Goal: Information Seeking & Learning: Check status

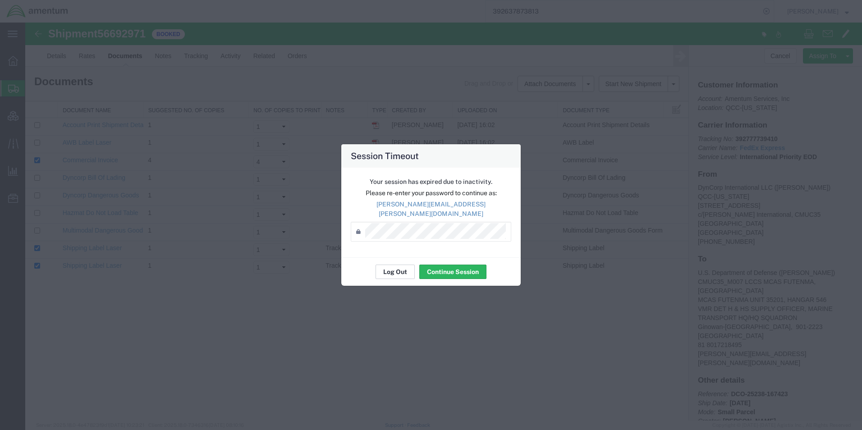
click at [403, 270] on button "Log Out" at bounding box center [395, 272] width 39 height 14
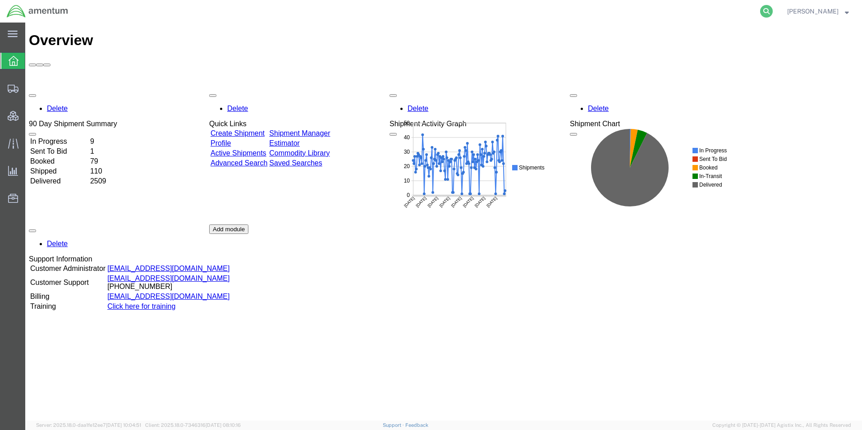
click at [773, 12] on icon at bounding box center [767, 11] width 13 height 13
paste input "3149543913"
type input "3149543913"
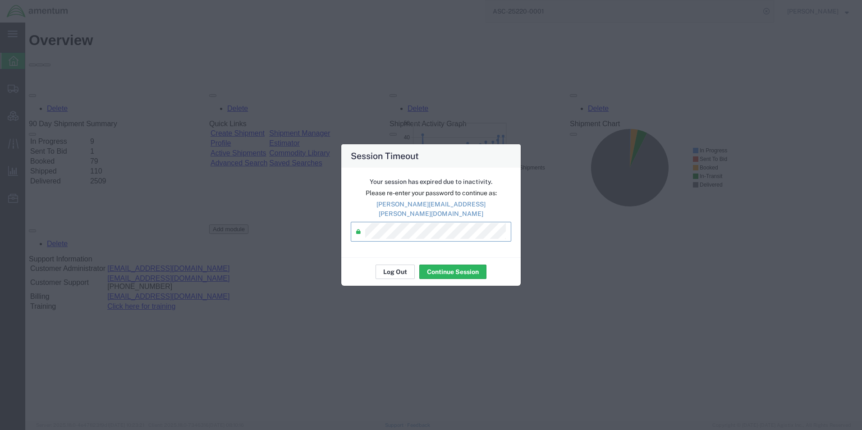
click at [397, 268] on button "Log Out" at bounding box center [395, 272] width 39 height 14
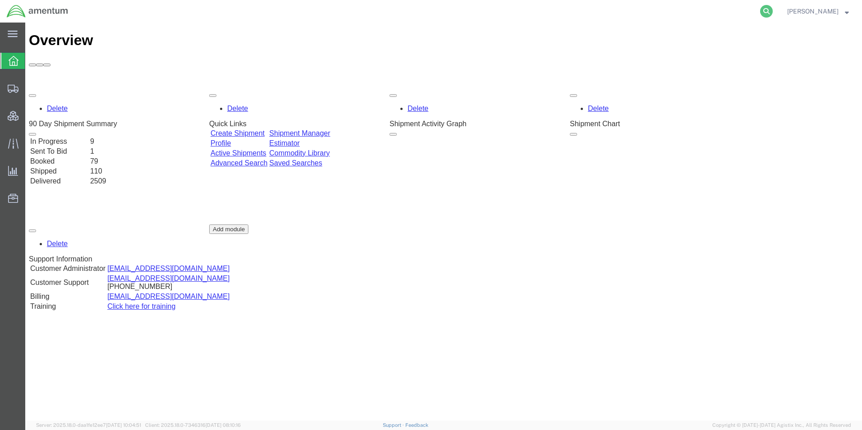
click at [773, 10] on icon at bounding box center [767, 11] width 13 height 13
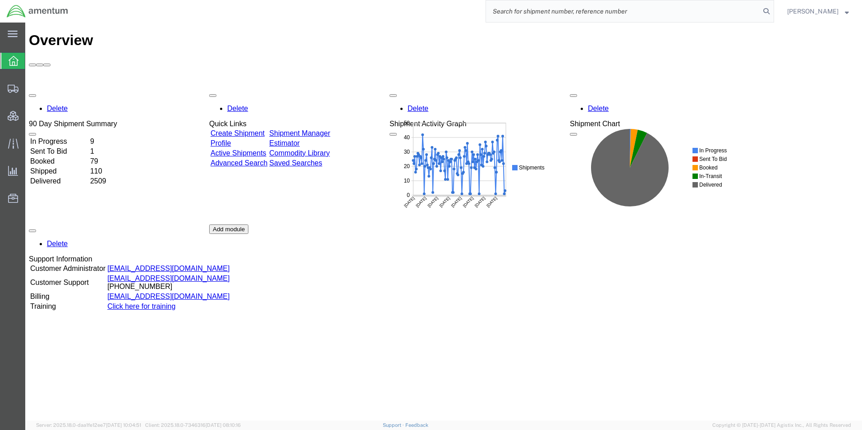
paste input "1031222964"
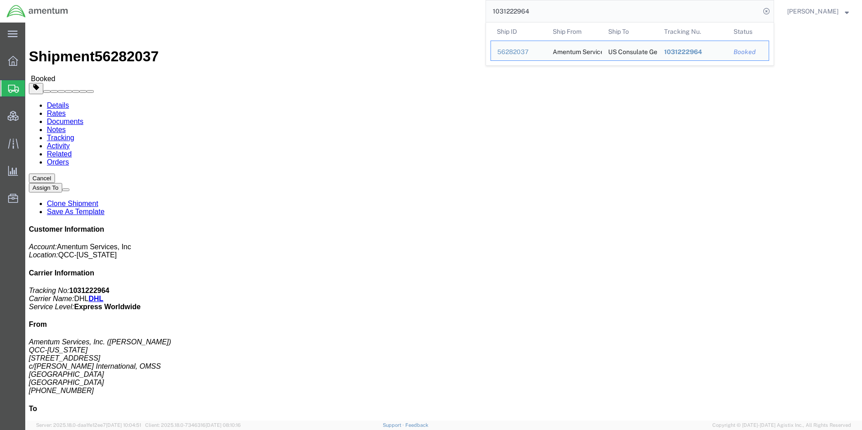
drag, startPoint x: 537, startPoint y: 10, endPoint x: 314, endPoint y: -10, distance: 223.8
click at [314, 0] on html "main_menu Created with Sketch. Collapse Menu Overview Shipments Shipment Manage…" at bounding box center [431, 215] width 862 height 430
paste input "3149543913"
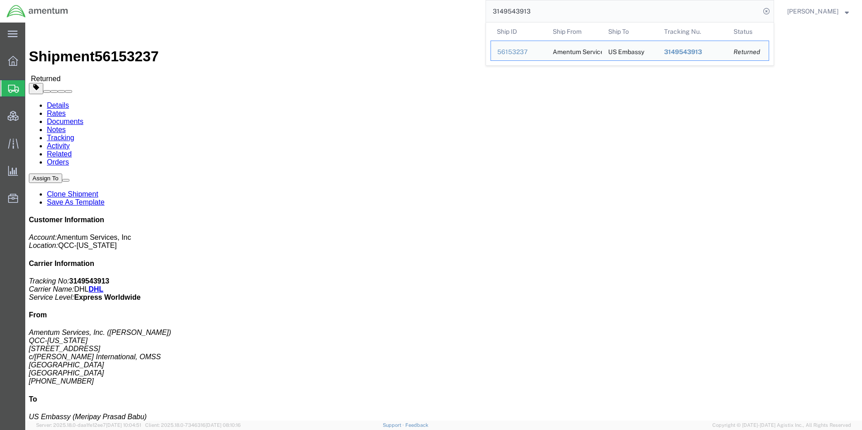
drag, startPoint x: 557, startPoint y: 11, endPoint x: 416, endPoint y: 6, distance: 140.8
click at [416, 6] on div "3149543913 Ship ID Ship From Ship To Tracking Nu. Status Ship ID 56153237 Ship …" at bounding box center [425, 11] width 700 height 23
paste input "4822716905"
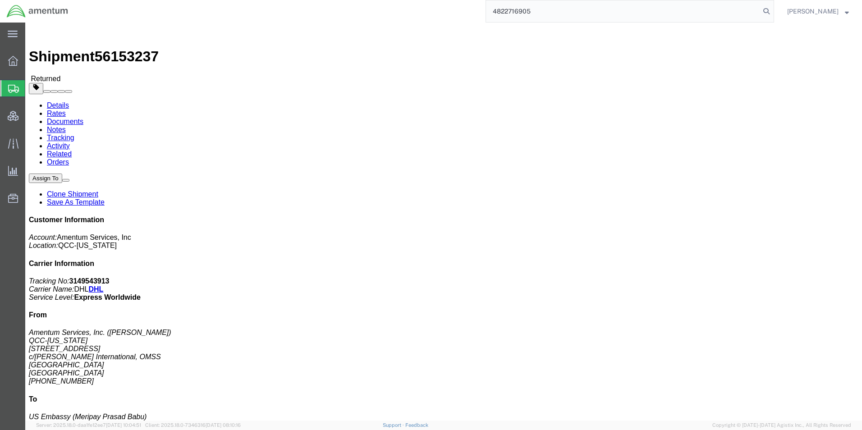
type input "4822716905"
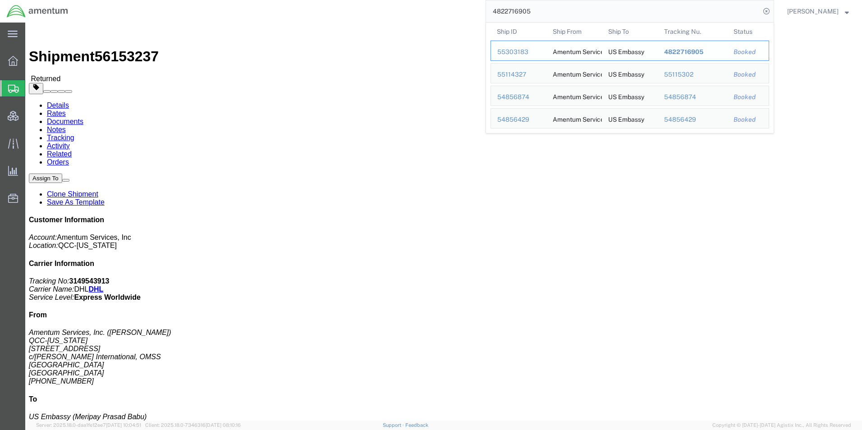
click at [704, 51] on span "4822716905" at bounding box center [683, 51] width 39 height 7
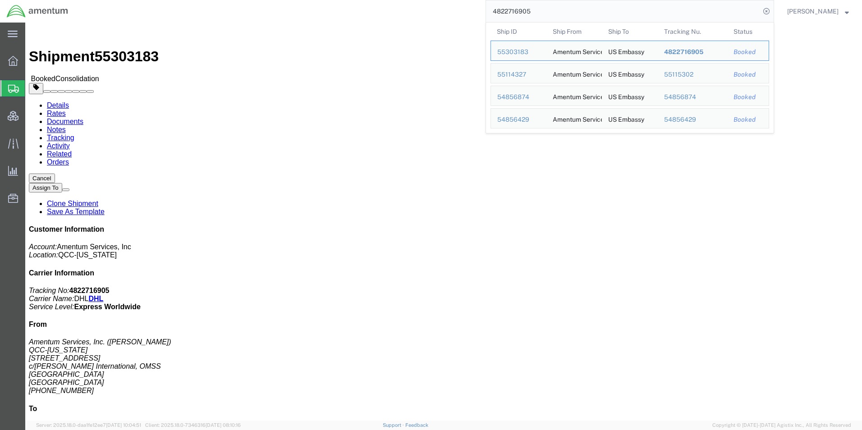
drag, startPoint x: 524, startPoint y: 11, endPoint x: 485, endPoint y: 7, distance: 39.5
click at [485, 7] on div "4822716905 Ship ID Ship From Ship To Tracking Nu. Status Ship ID 55303183 Ship …" at bounding box center [425, 11] width 700 height 23
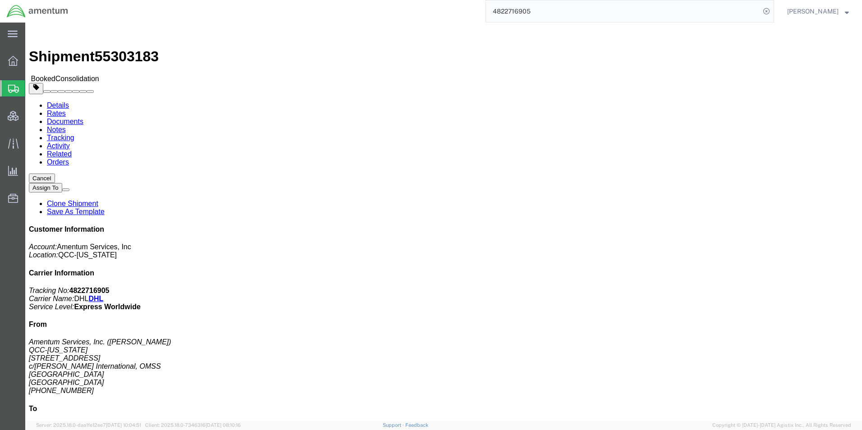
drag, startPoint x: 428, startPoint y: 147, endPoint x: 414, endPoint y: 147, distance: 14.4
click div "Ship From Amentum Services, Inc. ([PERSON_NAME]) QCC-[US_STATE] [STREET_ADDRESS…"
drag, startPoint x: 9, startPoint y: 60, endPoint x: 607, endPoint y: 240, distance: 624.2
click div "Shipment Detail Ship From Amentum Services, Inc. ([PERSON_NAME]) QCC-[US_STATE]…"
drag, startPoint x: 572, startPoint y: 230, endPoint x: 549, endPoint y: 250, distance: 31.0
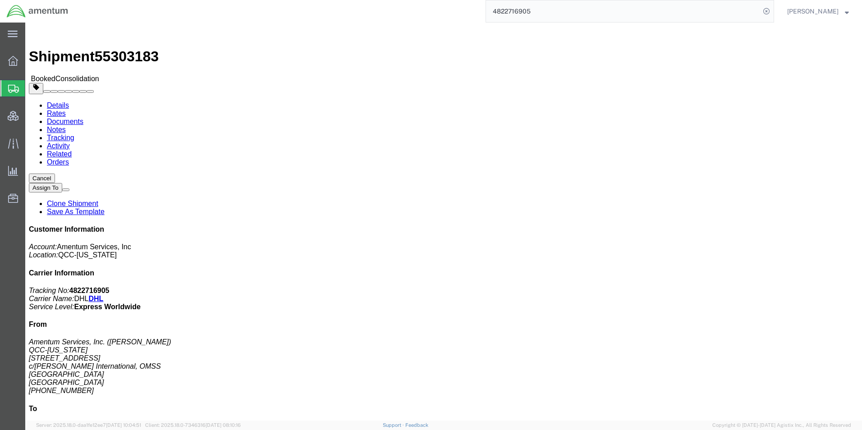
click div "Package Information Total shipment is made up of 5 packages containing 8 pieces…"
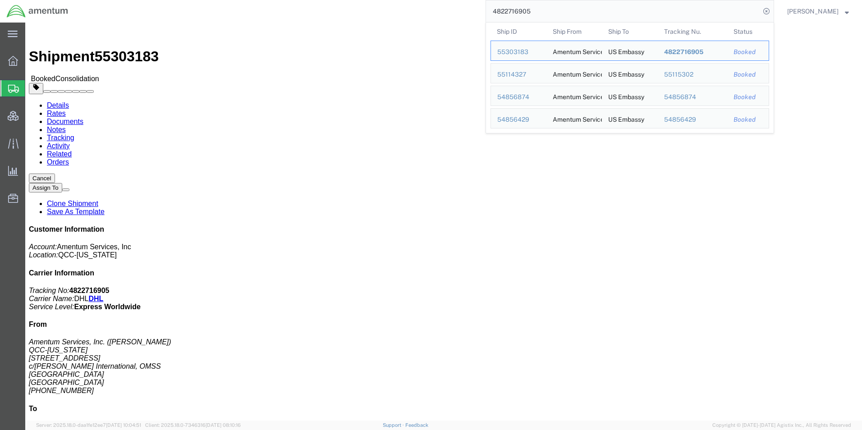
drag, startPoint x: 556, startPoint y: 10, endPoint x: 456, endPoint y: 10, distance: 100.1
click at [456, 10] on div "4822716905 Ship ID Ship From Ship To Tracking Nu. Status Ship ID 55303183 Ship …" at bounding box center [425, 11] width 700 height 23
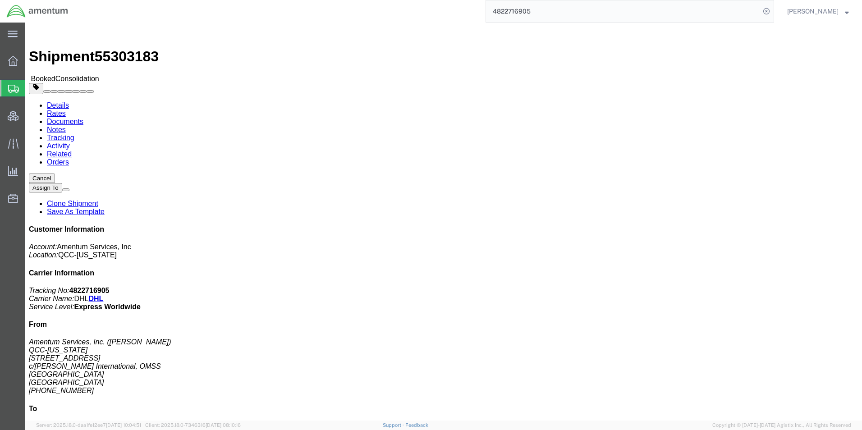
click at [562, 5] on input "4822716905" at bounding box center [623, 11] width 274 height 22
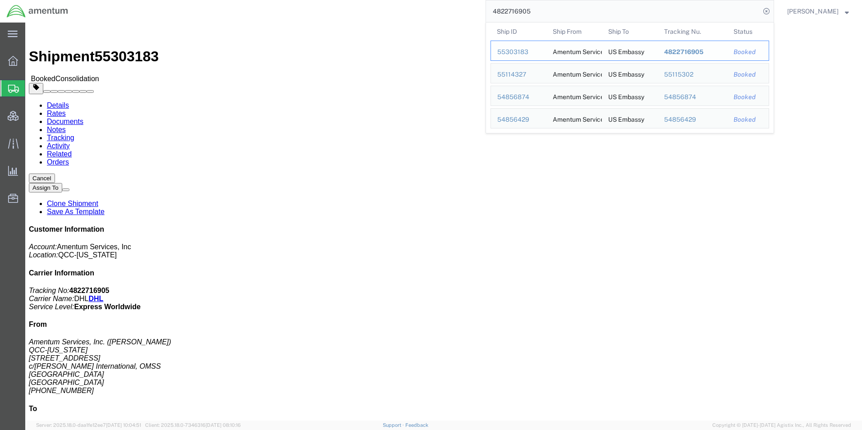
click at [704, 51] on span "4822716905" at bounding box center [683, 51] width 39 height 7
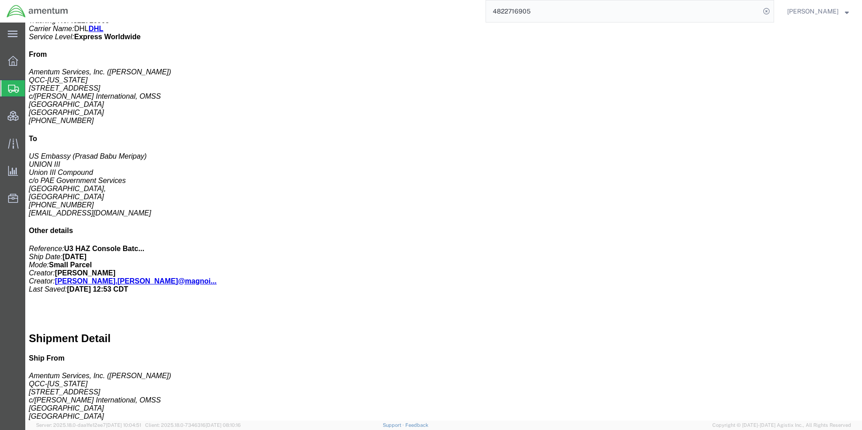
scroll to position [271, 0]
click at [31, 116] on span "Consolidation Manager" at bounding box center [28, 116] width 6 height 18
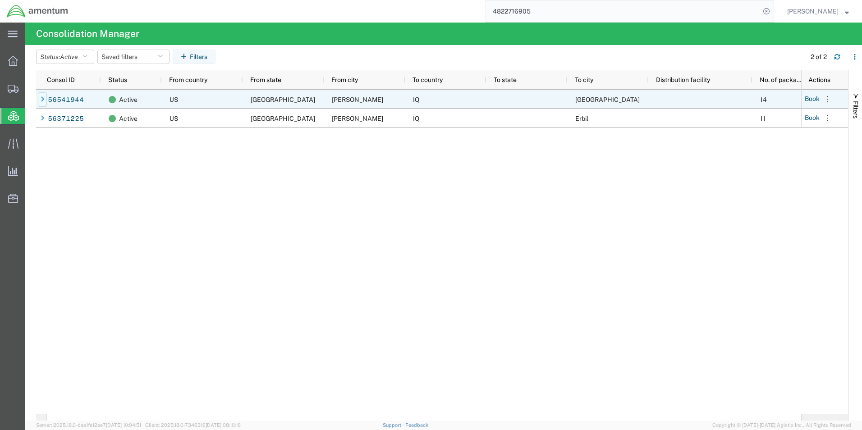
click at [42, 98] on icon at bounding box center [43, 100] width 4 height 6
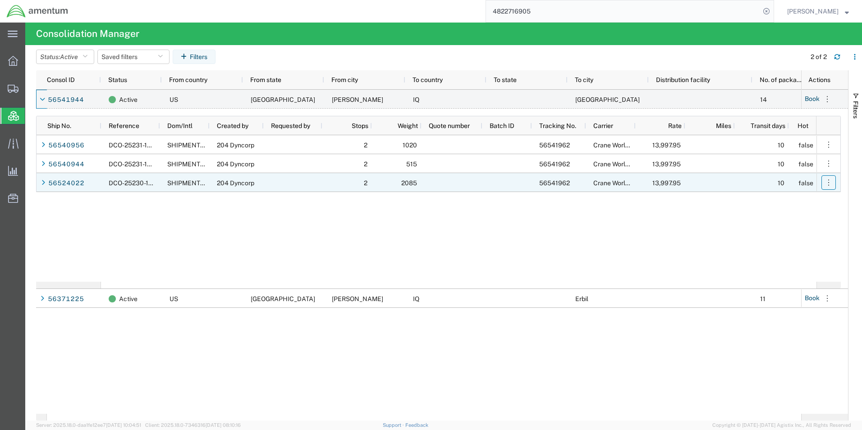
click at [830, 184] on icon "button" at bounding box center [829, 182] width 9 height 9
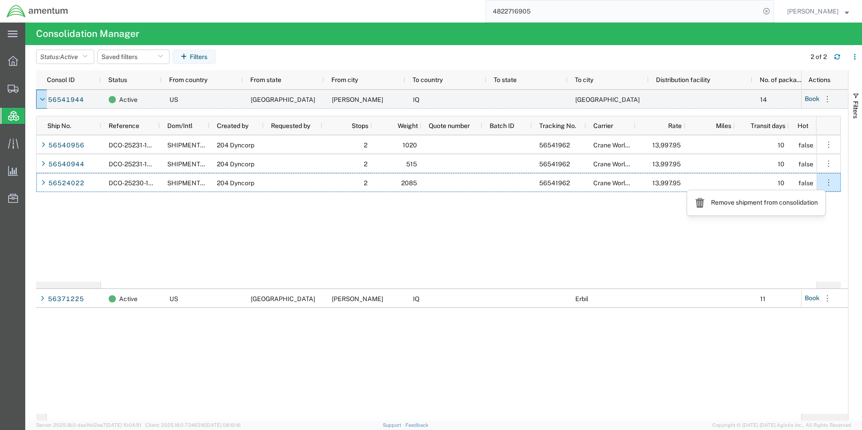
click at [421, 229] on div "DCO-25231-167075 SHIPMENTS.SHIPMENT_CODE.INTE 204 Dyncorp 2 1020 56541962 Crane…" at bounding box center [459, 208] width 716 height 147
click at [0, 0] on span "Shipment Manager" at bounding box center [0, 0] width 0 height 0
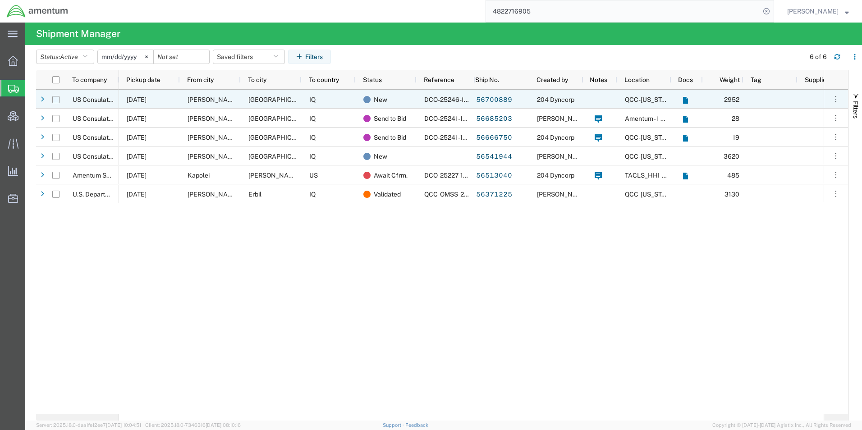
click at [55, 101] on input "Press Space to toggle row selection (unchecked)" at bounding box center [55, 99] width 7 height 7
checkbox input "true"
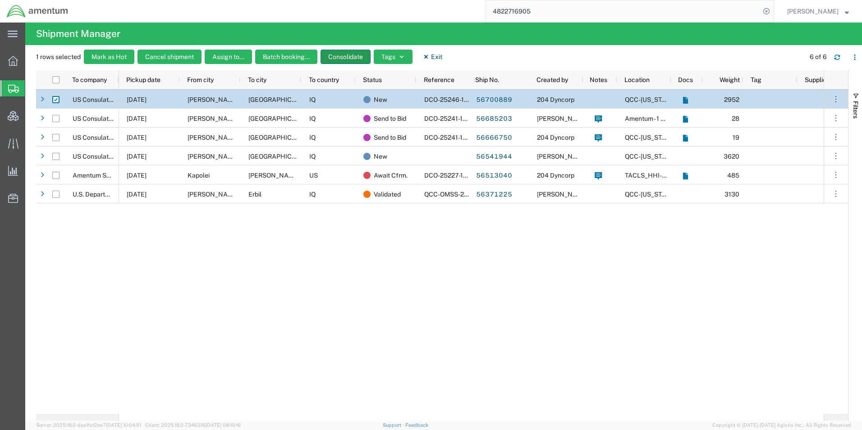
click at [354, 57] on button "Consolidate" at bounding box center [346, 57] width 50 height 14
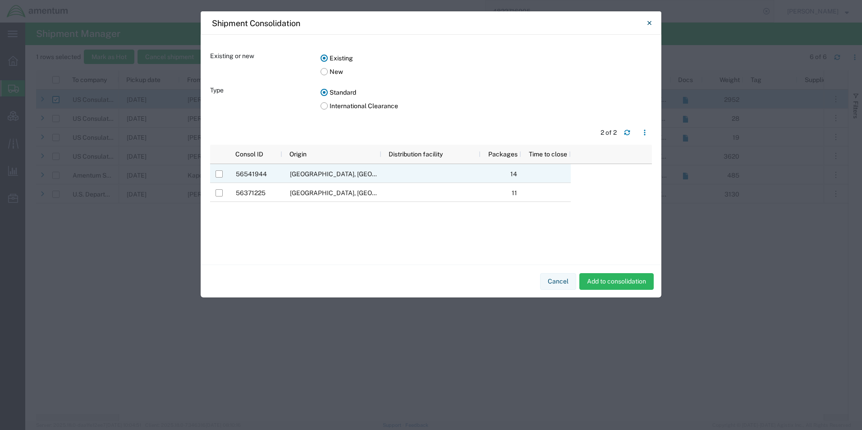
click at [220, 179] on div at bounding box center [219, 174] width 7 height 19
click at [217, 175] on input "Press Space to toggle row selection (unchecked)" at bounding box center [219, 174] width 7 height 7
checkbox input "true"
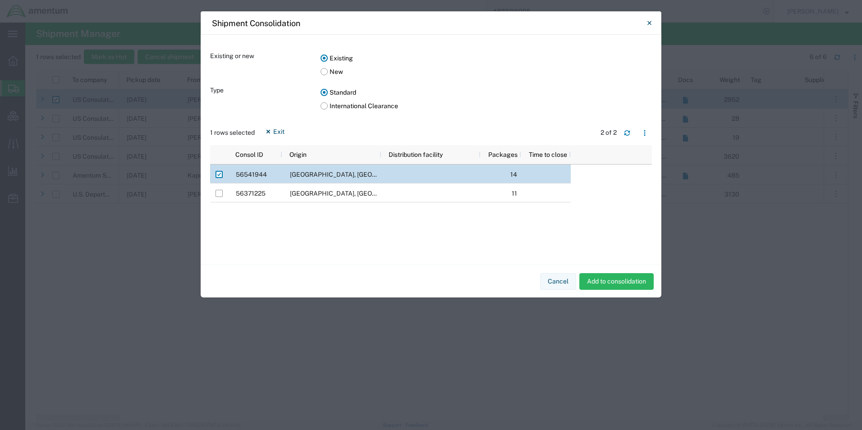
click at [561, 280] on button "Cancel" at bounding box center [558, 281] width 36 height 17
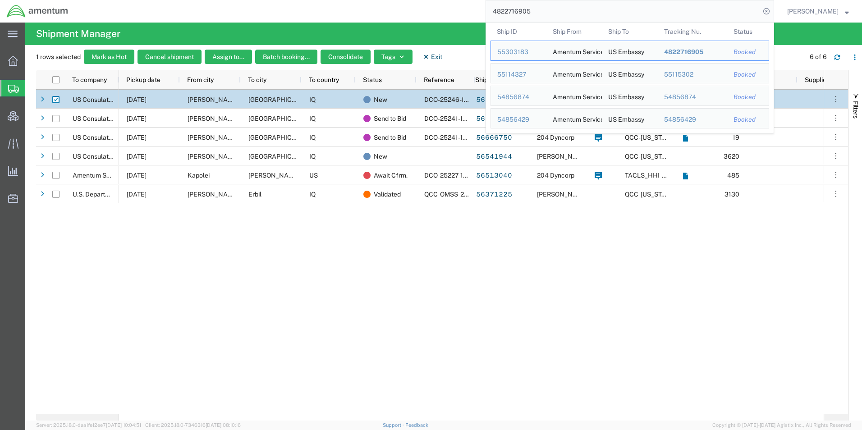
drag, startPoint x: 553, startPoint y: 14, endPoint x: 459, endPoint y: 11, distance: 94.8
click at [459, 11] on div "4822716905 Ship ID Ship From Ship To Tracking Nu. Status Ship ID 55303183 Ship …" at bounding box center [425, 11] width 700 height 23
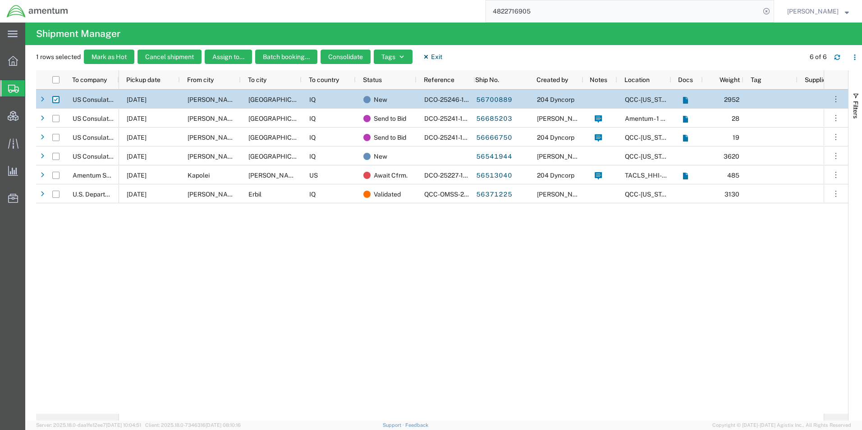
paste input "5369777000"
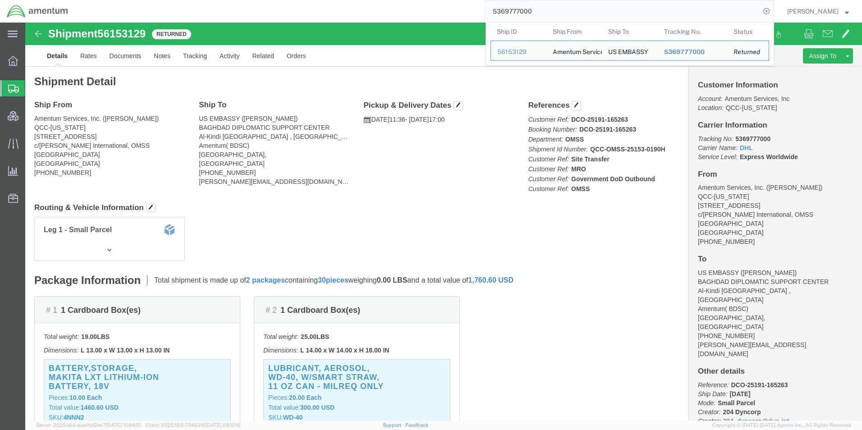
drag, startPoint x: 549, startPoint y: 12, endPoint x: 404, endPoint y: 4, distance: 145.9
click at [404, 4] on div "5369777000 Ship ID Ship From Ship To Tracking Nu. Status Ship ID 56153129 Ship …" at bounding box center [425, 11] width 700 height 23
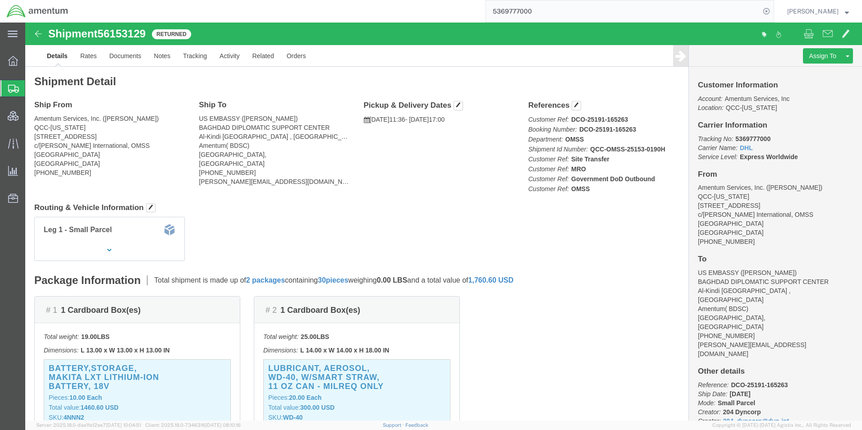
paste input "4038015553"
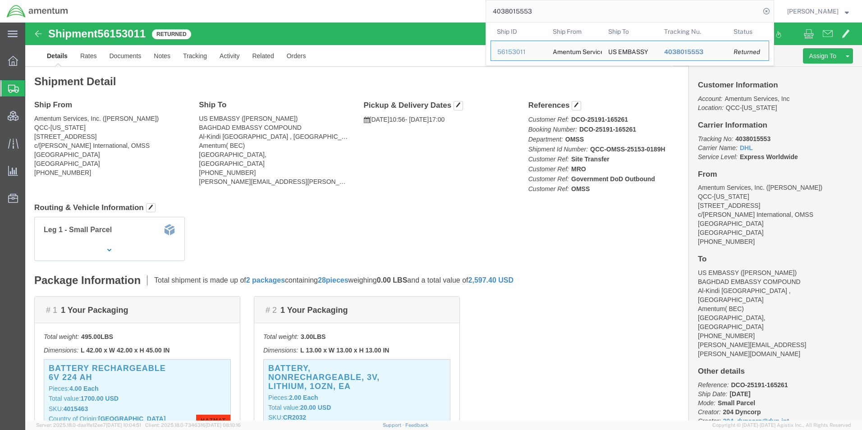
drag, startPoint x: 480, startPoint y: 7, endPoint x: 432, endPoint y: 6, distance: 48.3
click at [432, 6] on div "4038015553 Ship ID Ship From Ship To Tracking Nu. Status Ship ID 56153011 Ship …" at bounding box center [425, 11] width 700 height 23
paste input "3205230991"
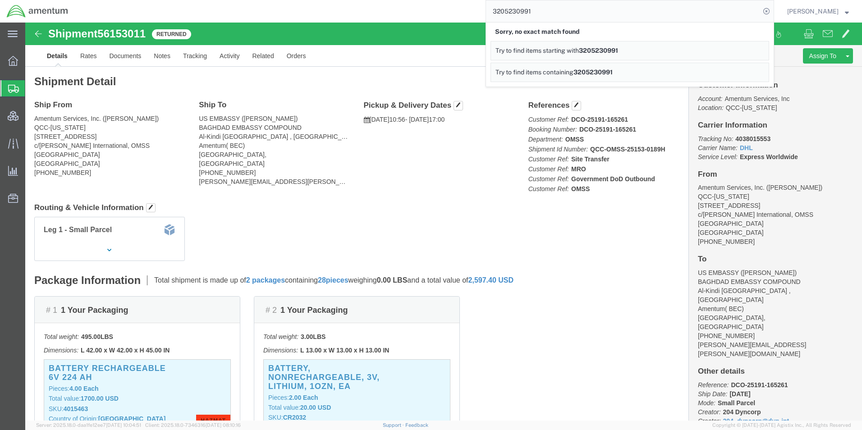
drag, startPoint x: 581, startPoint y: 16, endPoint x: 420, endPoint y: 7, distance: 161.3
click at [420, 7] on div "3205230991 Sorry, no exact match found Try to find items starting with 32052309…" at bounding box center [425, 11] width 700 height 23
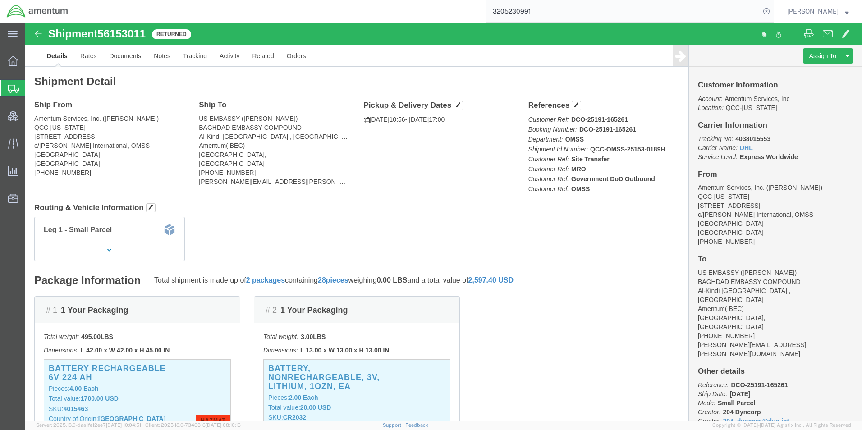
paste input "QCC-OMSS-24247-0030C"
type input "QCC-OMSS-24247-0030C"
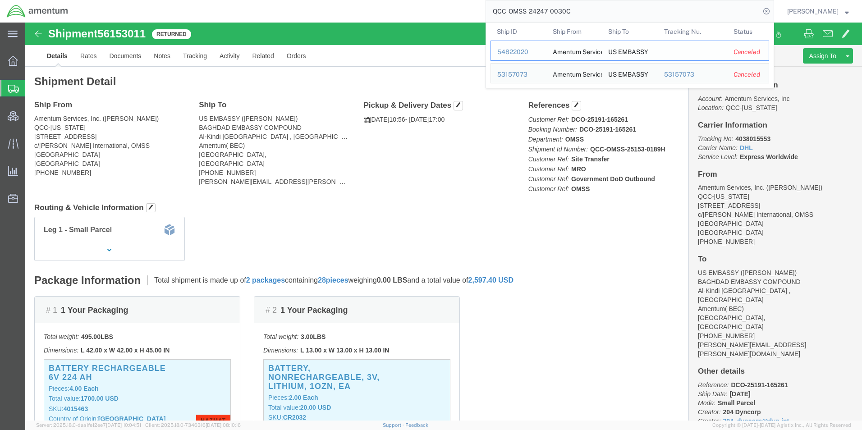
click at [540, 53] on div "54822020" at bounding box center [519, 51] width 43 height 9
